Goal: Information Seeking & Learning: Find specific fact

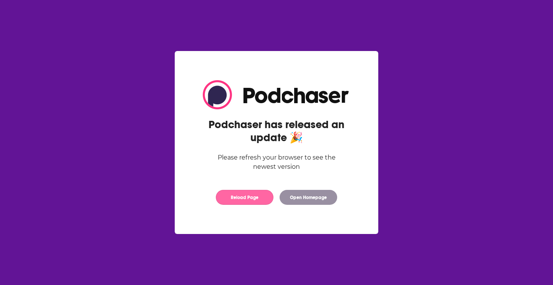
click at [250, 200] on button "Reload Page" at bounding box center [245, 197] width 58 height 15
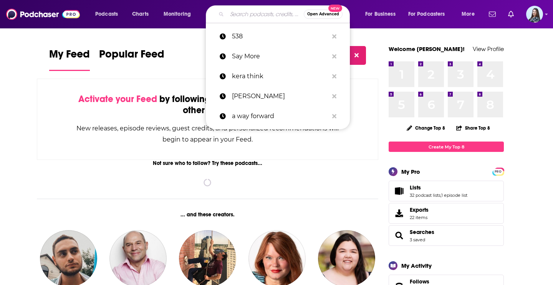
click at [254, 12] on input "Search podcasts, credits, & more..." at bounding box center [265, 14] width 77 height 12
paste input "[PERSON_NAME] Investigates"
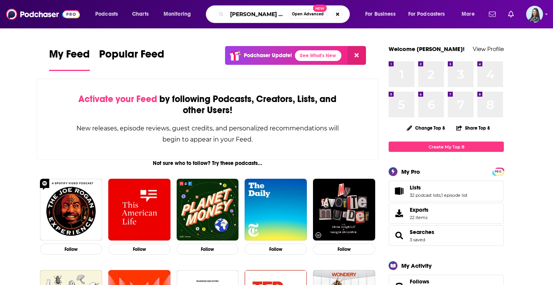
scroll to position [0, 27]
type input "[PERSON_NAME] Investigates"
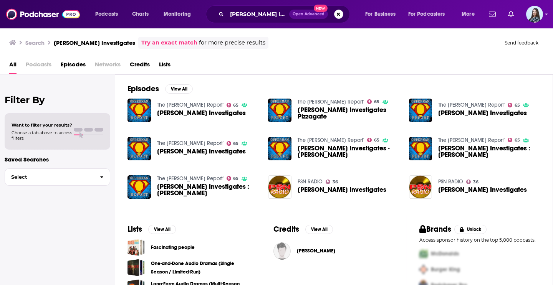
scroll to position [20, 0]
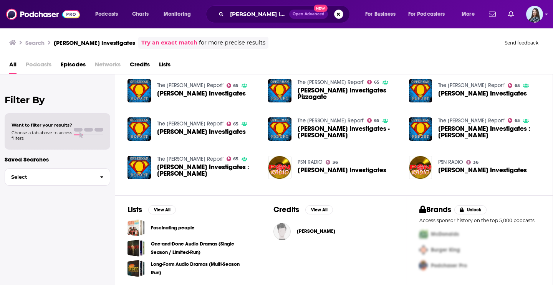
click at [317, 232] on span "[PERSON_NAME]" at bounding box center [316, 231] width 38 height 6
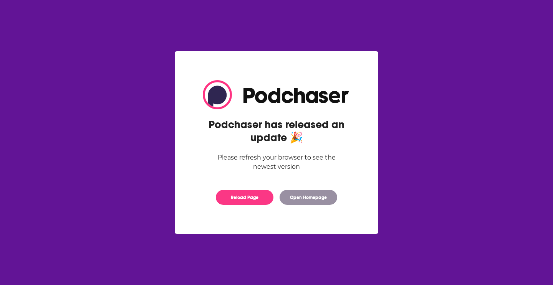
click at [252, 209] on div "Podchaser has released an update 🎉 Please refresh your browser to see the newes…" at bounding box center [276, 143] width 172 height 140
click at [248, 201] on button "Reload Page" at bounding box center [245, 197] width 58 height 15
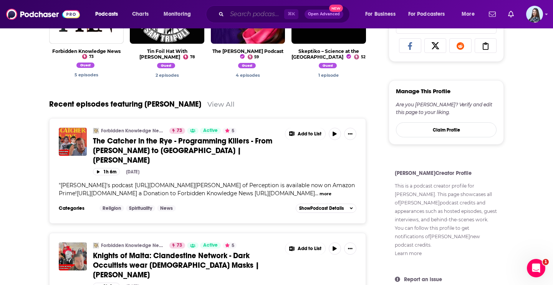
click at [262, 13] on input "Search podcasts, credits, & more..." at bounding box center [255, 14] width 57 height 12
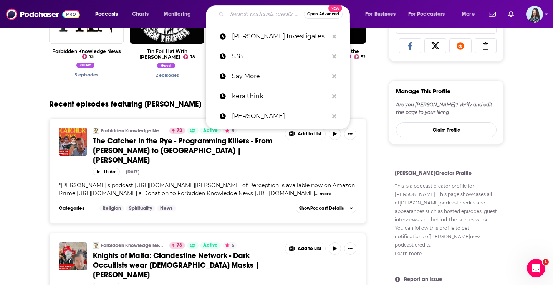
paste input "Freemasonry via A [DATE] Night's Dream with [PERSON_NAME] of the Hidden Life is…"
type input "Freemasonry via A [DATE] Night's Dream with [PERSON_NAME] of the Hidden Life is…"
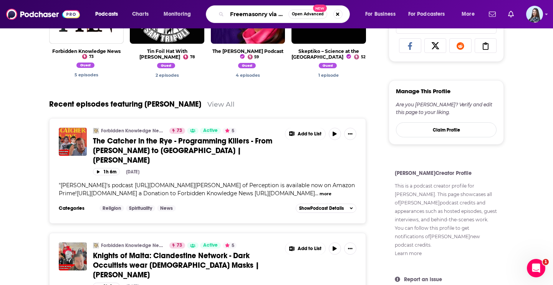
scroll to position [0, 237]
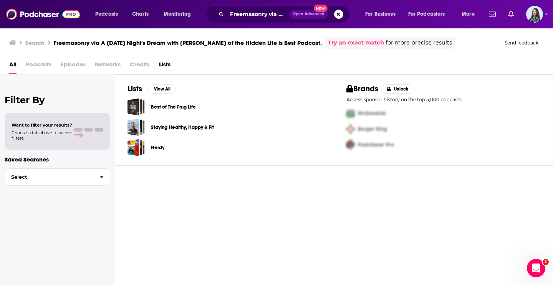
click at [358, 43] on link "Try an exact match" at bounding box center [356, 42] width 56 height 9
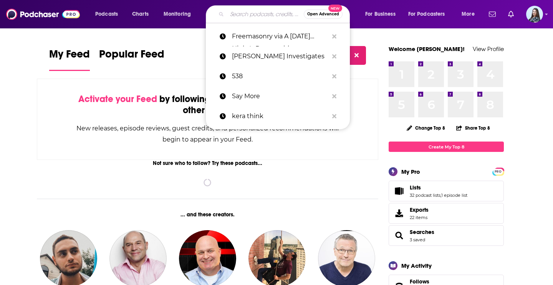
click at [239, 17] on input "Search podcasts, credits, & more..." at bounding box center [265, 14] width 77 height 12
paste input "[US_STATE] Public Radio"
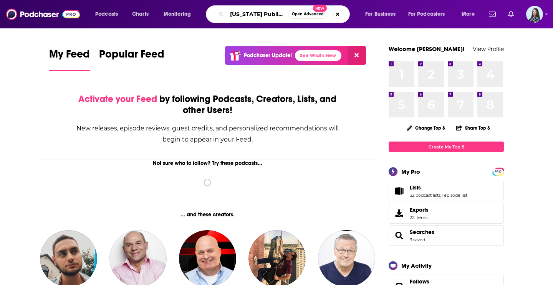
type input "[US_STATE] Public Radio"
